Goal: Task Accomplishment & Management: Complete application form

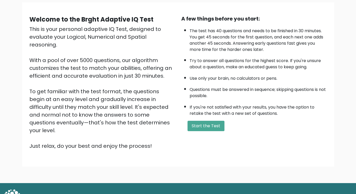
scroll to position [44, 0]
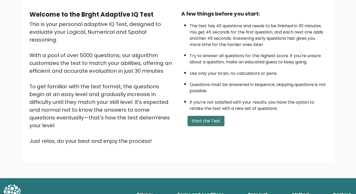
click at [203, 121] on button "Start the Test" at bounding box center [205, 121] width 37 height 10
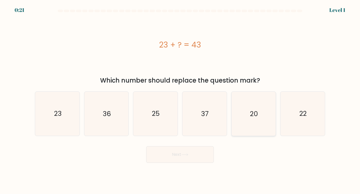
click at [257, 115] on text "20" at bounding box center [254, 113] width 8 height 9
click at [180, 100] on input "e. 20" at bounding box center [180, 98] width 0 height 3
radio input "true"
click at [180, 156] on button "Next" at bounding box center [180, 154] width 68 height 17
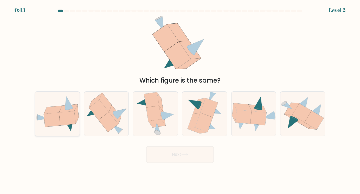
click at [61, 117] on icon at bounding box center [67, 118] width 16 height 14
click at [180, 100] on input "a." at bounding box center [180, 98] width 0 height 3
radio input "true"
click at [178, 150] on button "Next" at bounding box center [180, 154] width 68 height 17
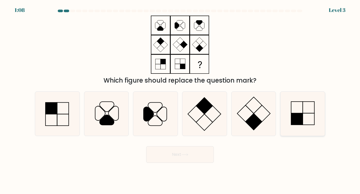
click at [299, 119] on rect at bounding box center [297, 119] width 12 height 12
click at [180, 100] on input "f." at bounding box center [180, 98] width 0 height 3
radio input "true"
click at [191, 151] on button "Next" at bounding box center [180, 154] width 68 height 17
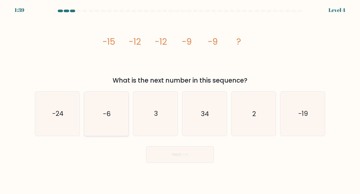
click at [109, 121] on icon "-6" at bounding box center [106, 114] width 44 height 44
click at [180, 100] on input "b. -6" at bounding box center [180, 98] width 0 height 3
radio input "true"
click at [181, 155] on button "Next" at bounding box center [180, 154] width 68 height 17
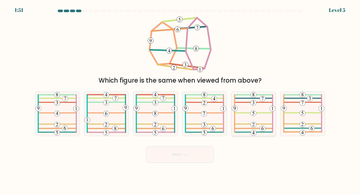
click at [257, 110] on icon at bounding box center [253, 114] width 43 height 44
click at [180, 100] on input "e." at bounding box center [180, 98] width 0 height 3
radio input "true"
click at [167, 154] on button "Next" at bounding box center [180, 154] width 68 height 17
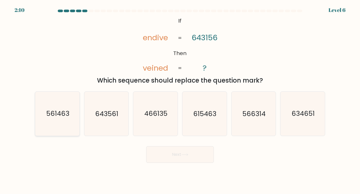
click at [56, 116] on text "561463" at bounding box center [57, 113] width 23 height 9
click at [180, 100] on input "a. 561463" at bounding box center [180, 98] width 0 height 3
radio input "true"
click at [178, 154] on button "Next" at bounding box center [180, 154] width 68 height 17
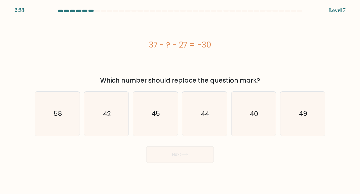
drag, startPoint x: 148, startPoint y: 46, endPoint x: 221, endPoint y: 47, distance: 72.0
click at [220, 47] on div "37 - ? - 27 = -30" at bounding box center [180, 45] width 290 height 12
copy div "37 - ? - 27 = -30"
click at [42, 62] on div "37 - ? - 27 = -30" at bounding box center [180, 45] width 290 height 58
click at [263, 120] on icon "40" at bounding box center [253, 114] width 44 height 44
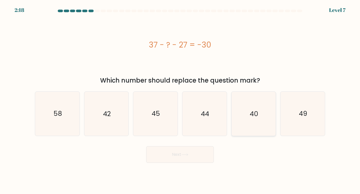
click at [180, 100] on input "e. 40" at bounding box center [180, 98] width 0 height 3
radio input "true"
click at [179, 151] on button "Next" at bounding box center [180, 154] width 68 height 17
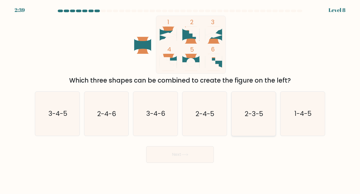
click at [249, 116] on text "2-3-5" at bounding box center [254, 113] width 18 height 9
click at [180, 100] on input "e. 2-3-5" at bounding box center [180, 98] width 0 height 3
radio input "true"
click at [178, 155] on button "Next" at bounding box center [180, 154] width 68 height 17
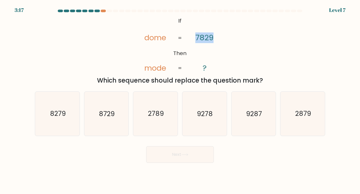
drag, startPoint x: 196, startPoint y: 39, endPoint x: 217, endPoint y: 37, distance: 20.9
click at [217, 37] on icon "@import url('https://fonts.googleapis.com/css?family=Abril+Fatface:400,100,100i…" at bounding box center [180, 45] width 95 height 58
copy tspan "7829"
click at [56, 36] on div "@import url('https://fonts.googleapis.com/css?family=Abril+Fatface:400,100,100i…" at bounding box center [180, 51] width 296 height 70
drag, startPoint x: 142, startPoint y: 37, endPoint x: 179, endPoint y: 63, distance: 44.9
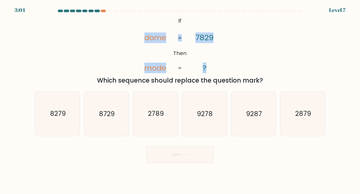
click at [179, 63] on icon "@import url('https://fonts.googleapis.com/css?family=Abril+Fatface:400,100,100i…" at bounding box center [180, 45] width 95 height 58
copy icon "dome mode 7829 ? ="
click at [55, 62] on div "@import url('https://fonts.googleapis.com/css?family=Abril+Fatface:400,100,100i…" at bounding box center [180, 51] width 296 height 70
drag, startPoint x: 146, startPoint y: 38, endPoint x: 216, endPoint y: 67, distance: 76.2
click at [214, 66] on icon "@import url('https://fonts.googleapis.com/css?family=Abril+Fatface:400,100,100i…" at bounding box center [180, 45] width 95 height 58
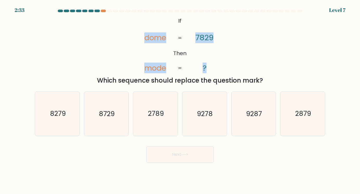
drag, startPoint x: 261, startPoint y: 56, endPoint x: 224, endPoint y: 61, distance: 37.0
click at [261, 56] on div "@import url('https://fonts.googleapis.com/css?family=Abril+Fatface:400,100,100i…" at bounding box center [180, 51] width 296 height 70
click at [157, 38] on tspan "dome" at bounding box center [155, 38] width 22 height 11
copy icon "dome mode 7829 ?"
drag, startPoint x: 152, startPoint y: 39, endPoint x: 238, endPoint y: 67, distance: 89.9
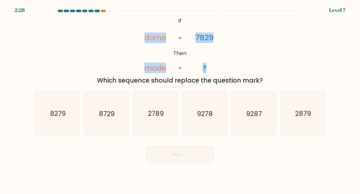
click at [233, 68] on div "@import url('https://fonts.googleapis.com/css?family=Abril+Fatface:400,100,100i…" at bounding box center [180, 51] width 296 height 70
click at [77, 58] on div "@import url('https://fonts.googleapis.com/css?family=Abril+Fatface:400,100,100i…" at bounding box center [180, 51] width 296 height 70
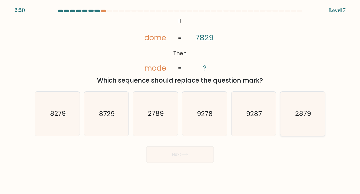
click at [302, 117] on text "2879" at bounding box center [303, 113] width 16 height 9
click at [180, 100] on input "f. 2879" at bounding box center [180, 98] width 0 height 3
radio input "true"
click at [180, 155] on button "Next" at bounding box center [180, 154] width 68 height 17
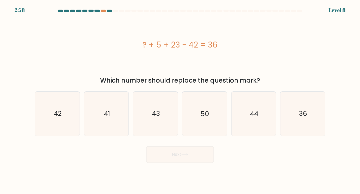
drag, startPoint x: 141, startPoint y: 45, endPoint x: 219, endPoint y: 46, distance: 77.8
click at [219, 46] on div "? + 5 + 23 - 42 = 36" at bounding box center [180, 45] width 290 height 12
copy div "? + 5 + 23 - 42 = 36"
click at [55, 58] on div "? + 5 + 23 - 42 = 36" at bounding box center [180, 45] width 290 height 58
click at [207, 117] on text "50" at bounding box center [205, 113] width 9 height 9
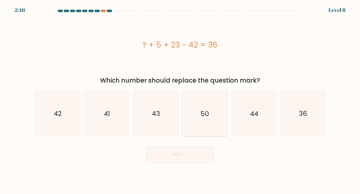
click at [180, 100] on input "d. 50" at bounding box center [180, 98] width 0 height 3
radio input "true"
click at [188, 155] on icon at bounding box center [184, 154] width 7 height 3
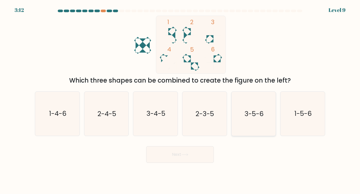
click at [255, 116] on text "3-5-6" at bounding box center [253, 113] width 19 height 9
click at [180, 100] on input "e. 3-5-6" at bounding box center [180, 98] width 0 height 3
radio input "true"
click at [180, 157] on button "Next" at bounding box center [180, 154] width 68 height 17
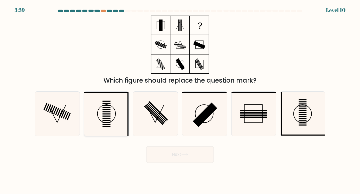
click at [109, 114] on rect at bounding box center [106, 114] width 8 height 1
click at [180, 100] on input "b." at bounding box center [180, 98] width 0 height 3
radio input "true"
click at [174, 153] on button "Next" at bounding box center [180, 154] width 68 height 17
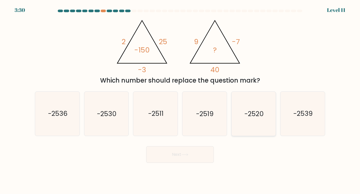
click at [253, 113] on text "-2520" at bounding box center [253, 113] width 19 height 9
click at [180, 100] on input "e. -2520" at bounding box center [180, 98] width 0 height 3
radio input "true"
click at [183, 155] on icon at bounding box center [184, 154] width 7 height 3
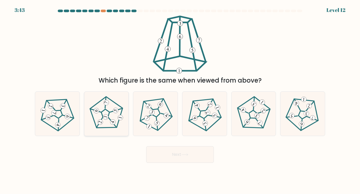
click at [102, 113] on icon at bounding box center [106, 113] width 35 height 35
click at [180, 100] on input "b." at bounding box center [180, 98] width 0 height 3
radio input "true"
click at [174, 153] on button "Next" at bounding box center [180, 154] width 68 height 17
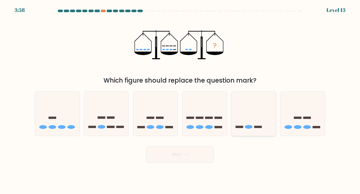
click at [252, 128] on ellipse at bounding box center [249, 127] width 8 height 4
click at [180, 100] on input "e." at bounding box center [180, 98] width 0 height 3
radio input "true"
click at [176, 154] on button "Next" at bounding box center [180, 154] width 68 height 17
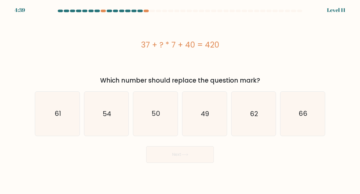
drag, startPoint x: 140, startPoint y: 46, endPoint x: 242, endPoint y: 46, distance: 101.4
click at [242, 46] on div "37 + ? * 7 + 40 = 420" at bounding box center [180, 45] width 290 height 12
copy div "37 + ? * 7 + 40 = 420"
click at [50, 57] on div "37 + ? * 7 + 40 = 420" at bounding box center [180, 45] width 290 height 58
click at [201, 124] on icon "49" at bounding box center [204, 114] width 44 height 44
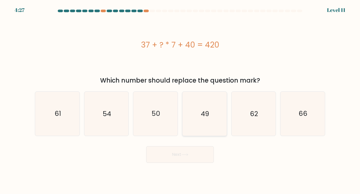
click at [180, 100] on input "d. 49" at bounding box center [180, 98] width 0 height 3
radio input "true"
click at [187, 157] on button "Next" at bounding box center [180, 154] width 68 height 17
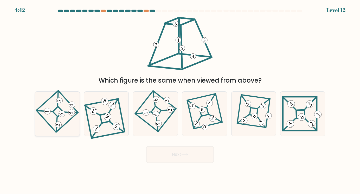
click at [59, 109] on icon at bounding box center [57, 113] width 31 height 35
click at [180, 100] on input "a." at bounding box center [180, 98] width 0 height 3
radio input "true"
click at [187, 157] on button "Next" at bounding box center [180, 154] width 68 height 17
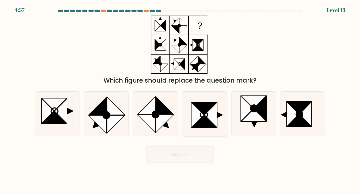
click at [205, 117] on icon at bounding box center [204, 114] width 7 height 7
click at [180, 100] on input "d." at bounding box center [180, 98] width 0 height 3
radio input "true"
click at [183, 157] on button "Next" at bounding box center [180, 154] width 68 height 17
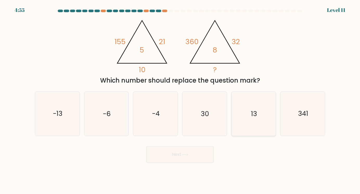
click at [256, 122] on icon "13" at bounding box center [253, 114] width 44 height 44
click at [180, 100] on input "e. 13" at bounding box center [180, 98] width 0 height 3
radio input "true"
click at [182, 153] on icon at bounding box center [184, 154] width 7 height 3
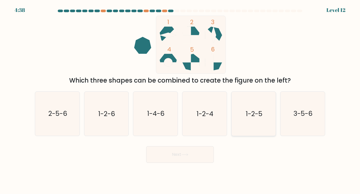
click at [253, 114] on text "1-2-5" at bounding box center [254, 113] width 17 height 9
click at [180, 100] on input "e. 1-2-5" at bounding box center [180, 98] width 0 height 3
radio input "true"
click at [186, 157] on button "Next" at bounding box center [180, 154] width 68 height 17
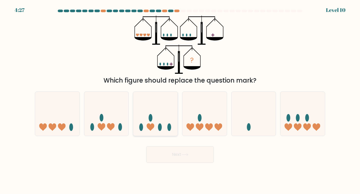
click at [154, 126] on icon at bounding box center [151, 128] width 8 height 8
click at [180, 100] on input "c." at bounding box center [180, 98] width 0 height 3
radio input "true"
click at [172, 159] on button "Next" at bounding box center [180, 154] width 68 height 17
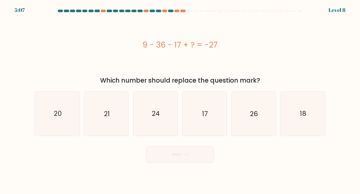
drag, startPoint x: 142, startPoint y: 43, endPoint x: 229, endPoint y: 48, distance: 87.2
click at [229, 48] on div "9 - 36 - 17 + ? = -27" at bounding box center [180, 45] width 290 height 12
copy div "9 - 36 - 17 + ? = -27"
drag, startPoint x: 66, startPoint y: 56, endPoint x: 68, endPoint y: 69, distance: 12.9
click at [66, 56] on div "9 - 36 - 17 + ? = -27" at bounding box center [180, 45] width 290 height 58
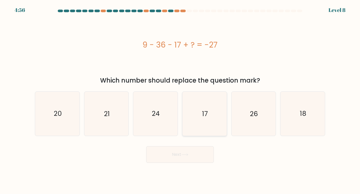
drag, startPoint x: 209, startPoint y: 118, endPoint x: 205, endPoint y: 122, distance: 5.9
click at [209, 119] on icon "17" at bounding box center [204, 114] width 44 height 44
click at [180, 100] on input "d. 17" at bounding box center [180, 98] width 0 height 3
radio input "true"
click at [180, 156] on button "Next" at bounding box center [180, 154] width 68 height 17
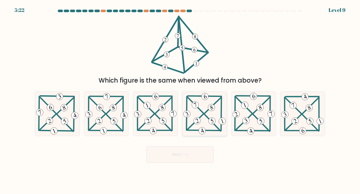
click at [201, 108] on icon at bounding box center [204, 113] width 44 height 43
click at [180, 100] on input "d." at bounding box center [180, 98] width 0 height 3
radio input "true"
click at [186, 154] on icon at bounding box center [184, 154] width 7 height 3
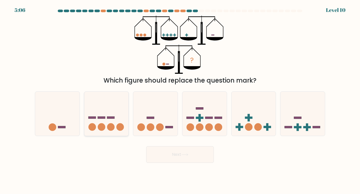
click at [110, 127] on circle at bounding box center [111, 128] width 8 height 8
click at [180, 100] on input "b." at bounding box center [180, 98] width 0 height 3
radio input "true"
click at [190, 153] on button "Next" at bounding box center [180, 154] width 68 height 17
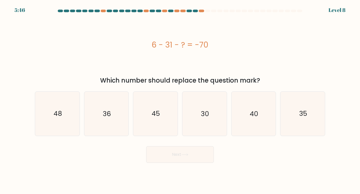
drag, startPoint x: 152, startPoint y: 46, endPoint x: 231, endPoint y: 48, distance: 78.8
click at [234, 42] on div "6 - 31 - ? = -70" at bounding box center [180, 45] width 290 height 12
copy div "6 - 31 - ? = -70"
drag, startPoint x: 161, startPoint y: 117, endPoint x: 177, endPoint y: 150, distance: 36.6
click at [161, 117] on icon "45" at bounding box center [155, 114] width 44 height 44
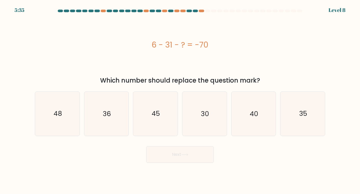
click at [180, 100] on input "c. 45" at bounding box center [180, 98] width 0 height 3
radio input "true"
click at [181, 154] on button "Next" at bounding box center [180, 154] width 68 height 17
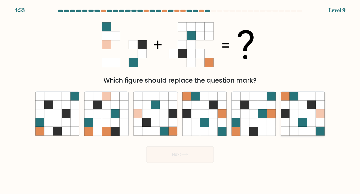
click at [306, 115] on icon at bounding box center [302, 113] width 9 height 9
click at [180, 100] on input "f." at bounding box center [180, 98] width 0 height 3
radio input "true"
click at [177, 153] on button "Next" at bounding box center [180, 154] width 68 height 17
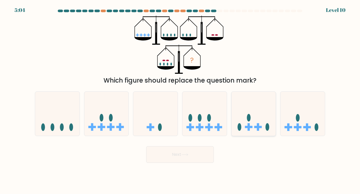
click at [254, 128] on rect at bounding box center [258, 127] width 8 height 2
click at [180, 100] on input "e." at bounding box center [180, 98] width 0 height 3
radio input "true"
click at [180, 155] on button "Next" at bounding box center [180, 154] width 68 height 17
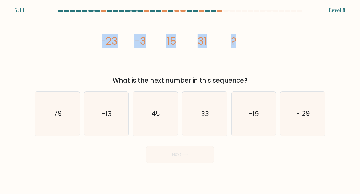
drag, startPoint x: 100, startPoint y: 41, endPoint x: 278, endPoint y: 39, distance: 178.4
click at [278, 39] on div "image/svg+xml -23 -3 15 31 ? What is the next number in this sequence?" at bounding box center [180, 51] width 296 height 70
copy g "-23 -3 15 31 ?"
click at [36, 56] on div "image/svg+xml -23 -3 15 31 ? What is the next number in this sequence?" at bounding box center [180, 51] width 296 height 70
click at [160, 116] on icon "45" at bounding box center [155, 114] width 44 height 44
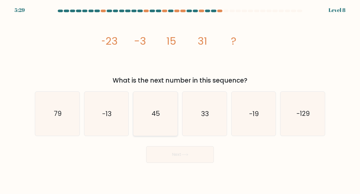
click at [180, 100] on input "c. 45" at bounding box center [180, 98] width 0 height 3
radio input "true"
click at [189, 158] on button "Next" at bounding box center [180, 154] width 68 height 17
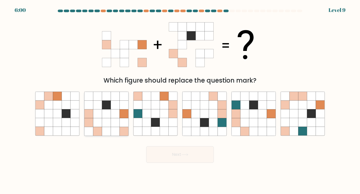
click at [105, 113] on icon at bounding box center [106, 113] width 9 height 9
click at [180, 100] on input "b." at bounding box center [180, 98] width 0 height 3
radio input "true"
click at [183, 153] on icon at bounding box center [184, 154] width 7 height 3
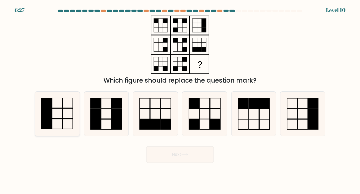
click at [51, 116] on rect at bounding box center [47, 114] width 10 height 10
click at [180, 100] on input "a." at bounding box center [180, 98] width 0 height 3
radio input "true"
click at [175, 156] on button "Next" at bounding box center [180, 154] width 68 height 17
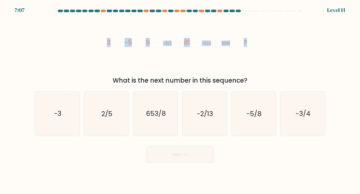
drag, startPoint x: 143, startPoint y: 41, endPoint x: 269, endPoint y: 38, distance: 125.9
click at [269, 38] on div "image/svg+xml 3 -5 9 -5/2 81 -5/4 6561 ? What is the next number in this sequen…" at bounding box center [180, 51] width 296 height 70
copy g "3 -5 9 -5/2 81 -5/4 6561 ?"
click at [34, 60] on div "image/svg+xml 3 -5 9 -5/2 81 -5/4 6561 ? What is the next number in this sequen…" at bounding box center [180, 51] width 296 height 70
click at [252, 121] on icon "-5/8" at bounding box center [253, 114] width 44 height 44
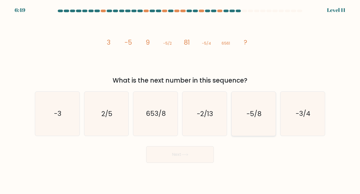
click at [180, 100] on input "e. -5/8" at bounding box center [180, 98] width 0 height 3
radio input "true"
click at [172, 153] on button "Next" at bounding box center [180, 154] width 68 height 17
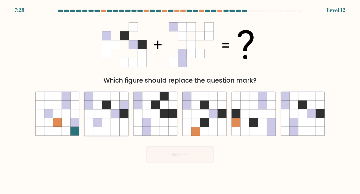
click at [119, 121] on icon at bounding box center [115, 122] width 9 height 9
click at [180, 100] on input "b." at bounding box center [180, 98] width 0 height 3
radio input "true"
click at [182, 157] on button "Next" at bounding box center [180, 154] width 68 height 17
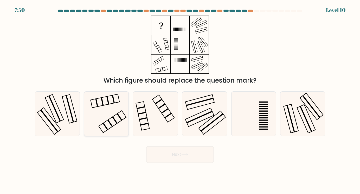
click at [109, 109] on icon at bounding box center [106, 114] width 44 height 44
click at [180, 100] on input "b." at bounding box center [180, 98] width 0 height 3
radio input "true"
click at [180, 154] on button "Next" at bounding box center [180, 154] width 68 height 17
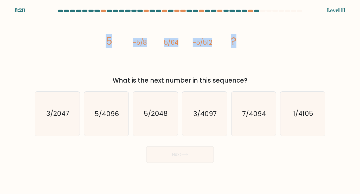
drag, startPoint x: 106, startPoint y: 42, endPoint x: 266, endPoint y: 37, distance: 160.0
click at [266, 38] on div "image/svg+xml 5 -5/8 5/64 -5/512 ? What is the next number in this sequence?" at bounding box center [180, 51] width 296 height 70
click at [49, 64] on div "image/svg+xml 5 -5/8 5/64 -5/512 ? What is the next number in this sequence?" at bounding box center [180, 51] width 296 height 70
click at [111, 117] on text "5/4096" at bounding box center [107, 113] width 24 height 9
click at [180, 100] on input "b. 5/4096" at bounding box center [180, 98] width 0 height 3
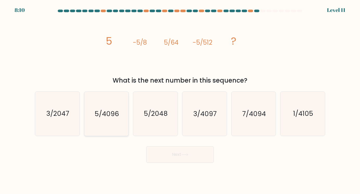
radio input "true"
click at [187, 155] on icon at bounding box center [184, 154] width 7 height 3
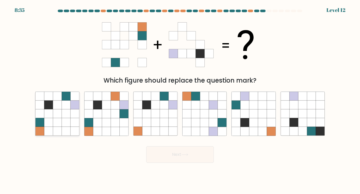
click at [64, 124] on icon at bounding box center [66, 122] width 9 height 9
click at [180, 100] on input "a." at bounding box center [180, 98] width 0 height 3
radio input "true"
click at [160, 157] on button "Next" at bounding box center [180, 154] width 68 height 17
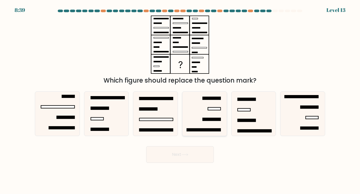
click at [214, 108] on rect at bounding box center [214, 109] width 13 height 3
click at [180, 100] on input "d." at bounding box center [180, 98] width 0 height 3
radio input "true"
click at [245, 110] on rect at bounding box center [244, 110] width 12 height 3
click at [180, 100] on input "e." at bounding box center [180, 98] width 0 height 3
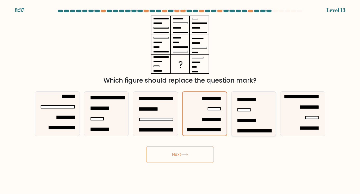
radio input "true"
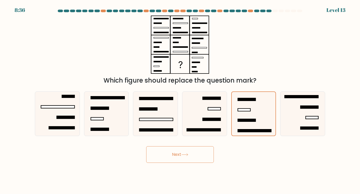
click at [181, 155] on button "Next" at bounding box center [180, 154] width 68 height 17
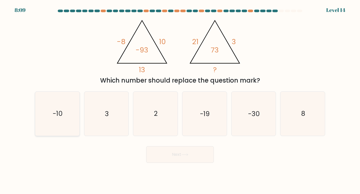
click at [55, 120] on icon "-10" at bounding box center [57, 114] width 44 height 44
click at [180, 100] on input "a. -10" at bounding box center [180, 98] width 0 height 3
radio input "true"
click at [190, 152] on button "Next" at bounding box center [180, 154] width 68 height 17
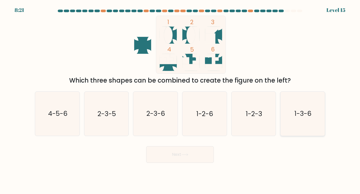
click at [305, 116] on text "1-3-6" at bounding box center [302, 113] width 17 height 9
click at [180, 100] on input "f. 1-3-6" at bounding box center [180, 98] width 0 height 3
radio input "true"
click at [181, 156] on button "Next" at bounding box center [180, 154] width 68 height 17
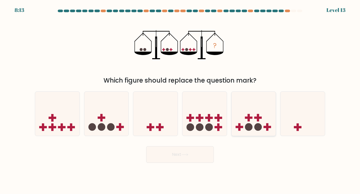
click at [251, 129] on circle at bounding box center [249, 128] width 8 height 8
click at [180, 100] on input "e." at bounding box center [180, 98] width 0 height 3
radio input "true"
click at [179, 154] on button "Next" at bounding box center [180, 154] width 68 height 17
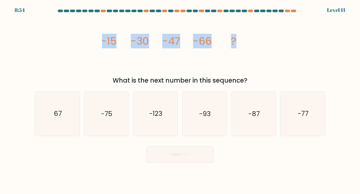
drag, startPoint x: 92, startPoint y: 42, endPoint x: 261, endPoint y: 47, distance: 168.6
click at [261, 47] on div "image/svg+xml -15 -30 -47 -66 ? What is the next number in this sequence?" at bounding box center [180, 51] width 296 height 70
click at [43, 63] on div "image/svg+xml -15 -30 -47 -66 ? What is the next number in this sequence?" at bounding box center [180, 51] width 296 height 70
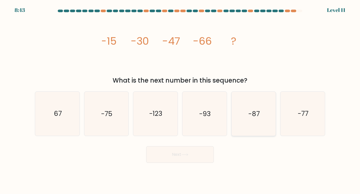
click at [258, 121] on icon "-87" at bounding box center [253, 114] width 44 height 44
click at [180, 100] on input "e. -87" at bounding box center [180, 98] width 0 height 3
radio input "true"
click at [184, 155] on icon at bounding box center [184, 154] width 7 height 3
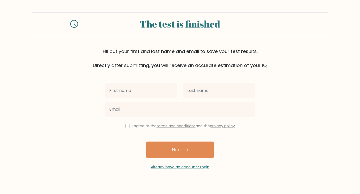
click at [139, 90] on input "text" at bounding box center [141, 90] width 72 height 15
type input "Junel"
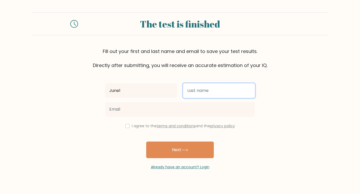
click at [199, 94] on input "text" at bounding box center [219, 90] width 72 height 15
type input "Vertudazo"
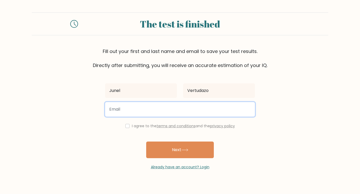
click at [163, 114] on input "email" at bounding box center [180, 109] width 150 height 15
type input "[EMAIL_ADDRESS][DOMAIN_NAME]"
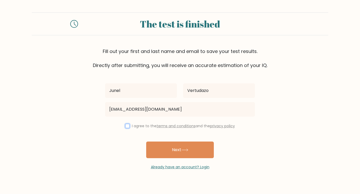
click at [126, 125] on input "checkbox" at bounding box center [127, 126] width 4 height 4
checkbox input "true"
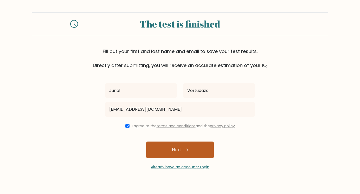
click at [179, 150] on button "Next" at bounding box center [180, 150] width 68 height 17
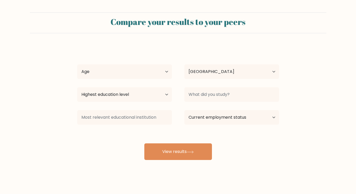
select select "PH"
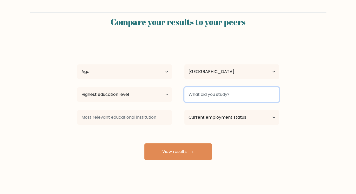
click at [220, 97] on input at bounding box center [231, 94] width 95 height 15
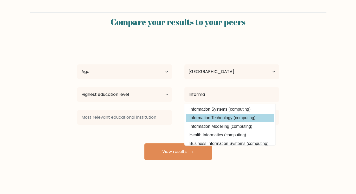
click at [217, 120] on div "Junel Vertudazo Age Under 18 years old 18-24 years old 25-34 years old 35-44 ye…" at bounding box center [178, 103] width 208 height 114
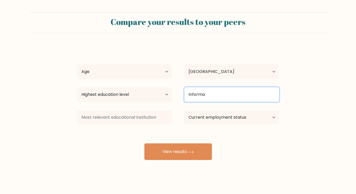
click at [221, 99] on input "Informa" at bounding box center [231, 94] width 95 height 15
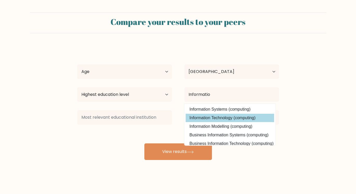
click at [215, 120] on div "Junel Vertudazo Age Under 18 years old 18-24 years old 25-34 years old 35-44 ye…" at bounding box center [178, 103] width 208 height 114
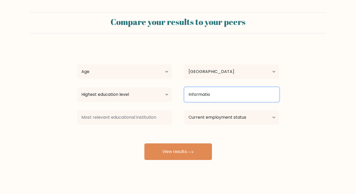
click at [221, 93] on input "Informatio" at bounding box center [231, 94] width 95 height 15
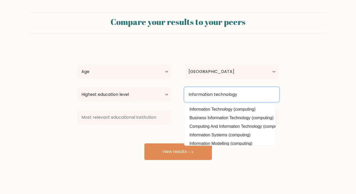
type input "Information technology"
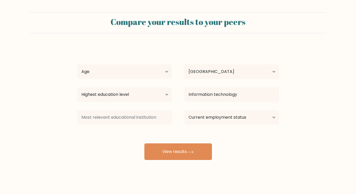
click at [120, 139] on div "Junel Vertudazo Age Under 18 years old 18-24 years old 25-34 years old 35-44 ye…" at bounding box center [178, 103] width 208 height 114
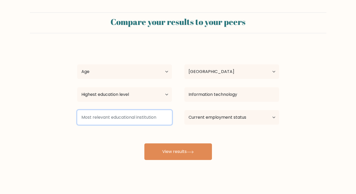
click at [141, 119] on input at bounding box center [124, 117] width 95 height 15
click at [123, 119] on input at bounding box center [124, 117] width 95 height 15
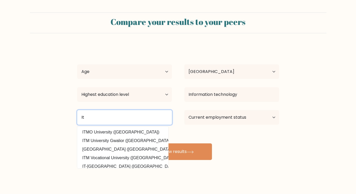
type input "I"
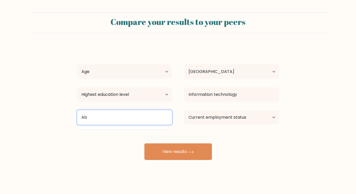
type input "A"
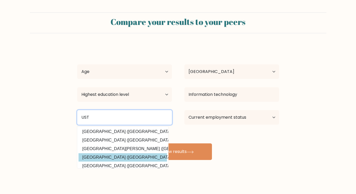
scroll to position [26, 0]
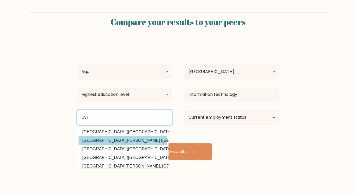
type input "UST"
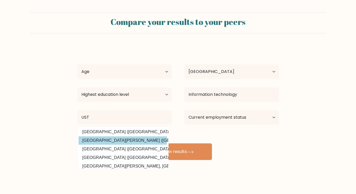
click at [115, 141] on div "Junel Vertudazo Age Under 18 years old 18-24 years old 25-34 years old 35-44 ye…" at bounding box center [178, 103] width 208 height 114
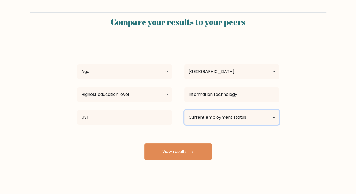
click at [211, 117] on select "Current employment status Employed Student Retired Other / prefer not to answer" at bounding box center [231, 117] width 95 height 15
click at [238, 120] on select "Current employment status Employed Student Retired Other / prefer not to answer" at bounding box center [231, 117] width 95 height 15
click at [184, 110] on select "Current employment status Employed Student Retired Other / prefer not to answer" at bounding box center [231, 117] width 95 height 15
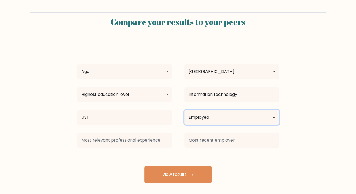
click at [211, 120] on select "Current employment status Employed Student Retired Other / prefer not to answer" at bounding box center [231, 117] width 95 height 15
select select "other"
click at [184, 110] on select "Current employment status Employed Student Retired Other / prefer not to answer" at bounding box center [231, 117] width 95 height 15
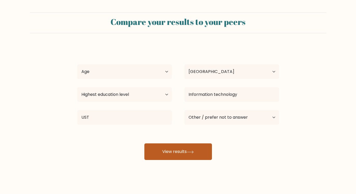
click at [184, 152] on button "View results" at bounding box center [178, 152] width 68 height 17
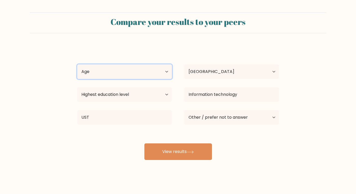
click at [155, 72] on select "Age Under 18 years old 18-24 years old 25-34 years old 35-44 years old 45-54 ye…" at bounding box center [124, 71] width 95 height 15
select select "35_44"
click at [77, 64] on select "Age Under 18 years old 18-24 years old 25-34 years old 35-44 years old 45-54 ye…" at bounding box center [124, 71] width 95 height 15
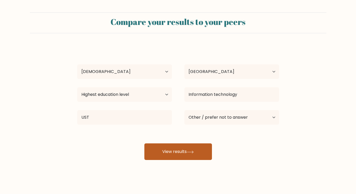
click at [181, 153] on button "View results" at bounding box center [178, 152] width 68 height 17
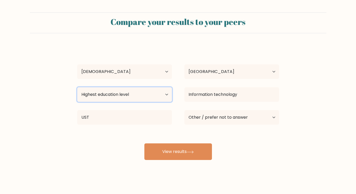
click at [160, 95] on select "Highest education level No schooling Primary Lower Secondary Upper Secondary Oc…" at bounding box center [124, 94] width 95 height 15
select select "bachelors_degree"
click at [77, 87] on select "Highest education level No schooling Primary Lower Secondary Upper Secondary Oc…" at bounding box center [124, 94] width 95 height 15
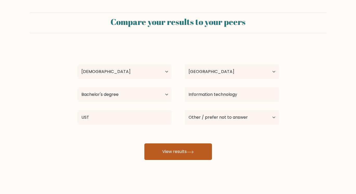
click at [181, 154] on button "View results" at bounding box center [178, 152] width 68 height 17
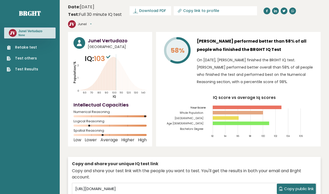
drag, startPoint x: 17, startPoint y: 13, endPoint x: 43, endPoint y: 14, distance: 25.8
click at [43, 14] on nav "Brght JV Junel Vertudazo None Retake test Test others Test Results" at bounding box center [29, 36] width 51 height 73
copy link "Brght"
